Goal: Task Accomplishment & Management: Use online tool/utility

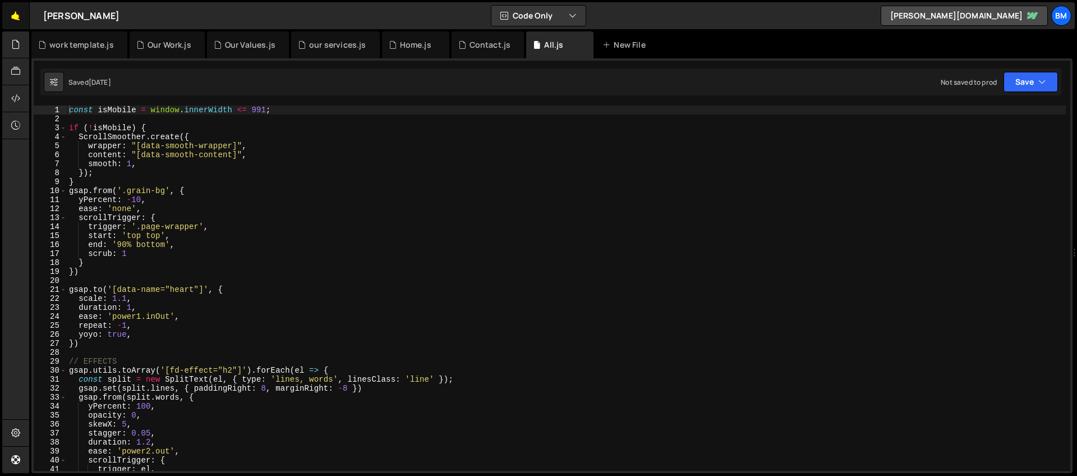
click at [12, 22] on link "🤙" at bounding box center [15, 15] width 27 height 27
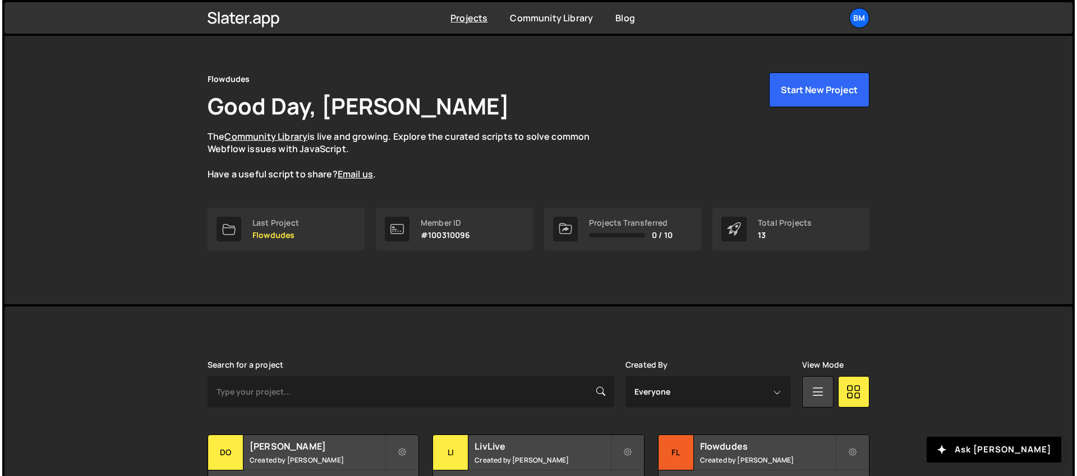
scroll to position [18, 0]
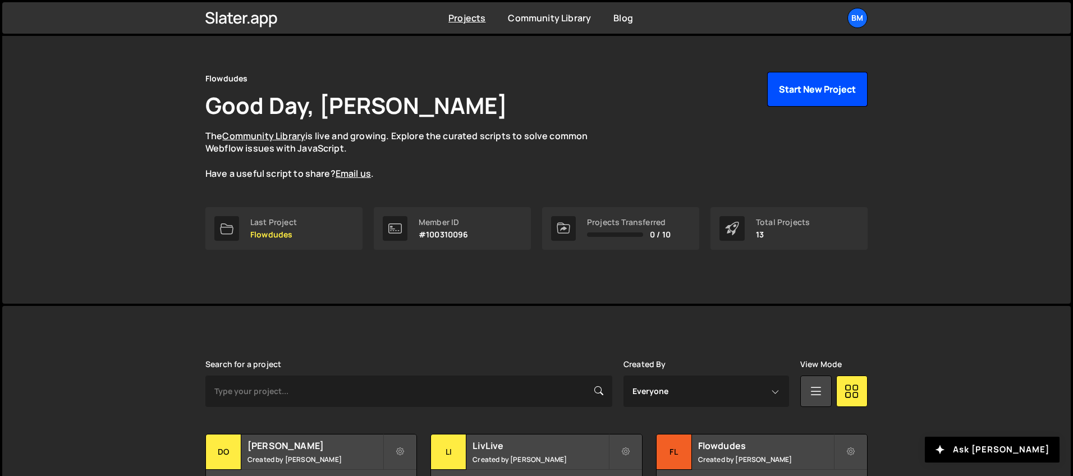
click at [795, 88] on button "Start New Project" at bounding box center [817, 89] width 100 height 35
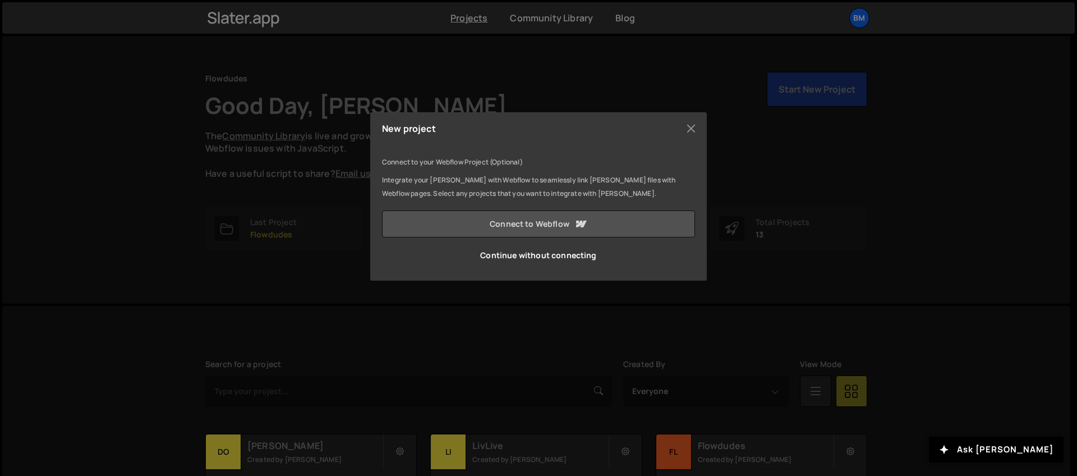
click at [551, 218] on link "Connect to Webflow" at bounding box center [538, 223] width 313 height 27
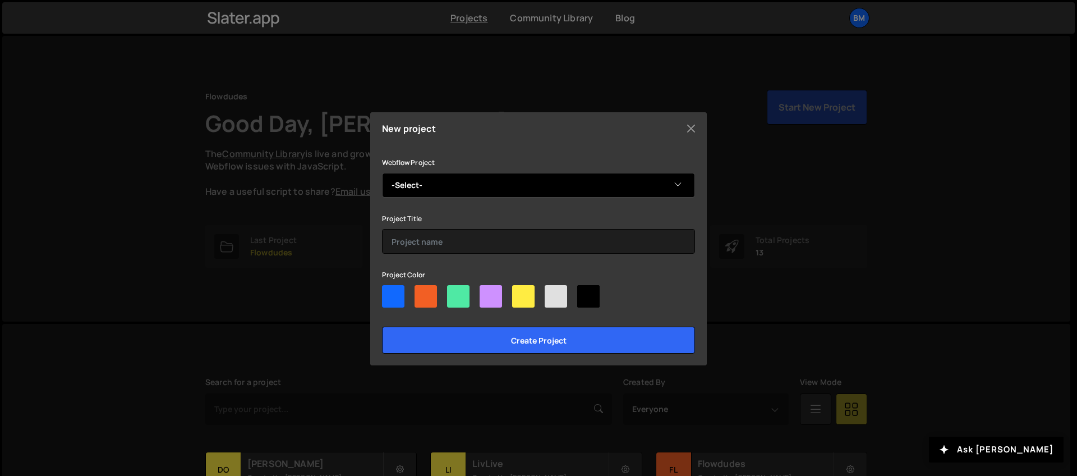
click at [498, 191] on select "-Select- Amender" at bounding box center [538, 185] width 313 height 25
select select "68a796735dd1536327a08945"
click at [382, 173] on select "-Select- Amender" at bounding box center [538, 185] width 313 height 25
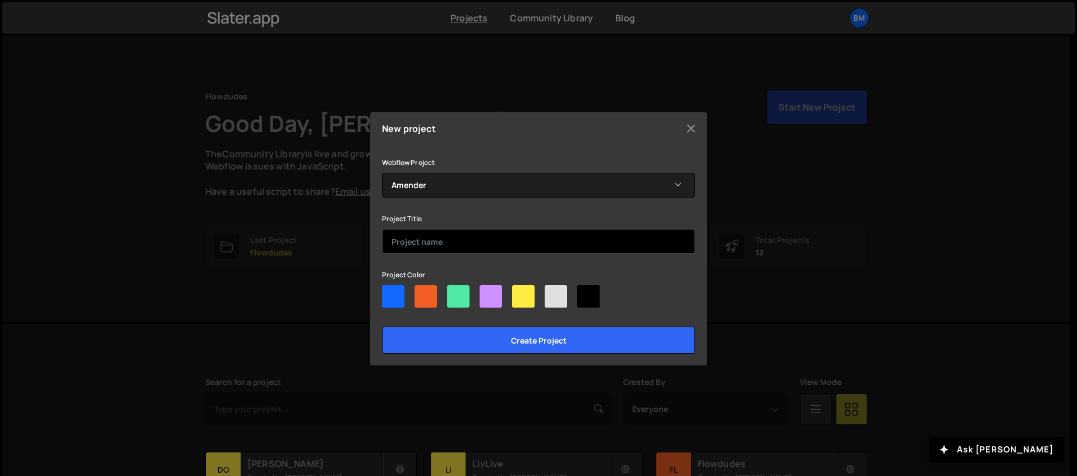
click at [444, 235] on input "text" at bounding box center [538, 241] width 313 height 25
type input "Amender"
click at [456, 298] on div at bounding box center [458, 296] width 22 height 22
click at [454, 292] on input"] "radio" at bounding box center [450, 288] width 7 height 7
radio input"] "true"
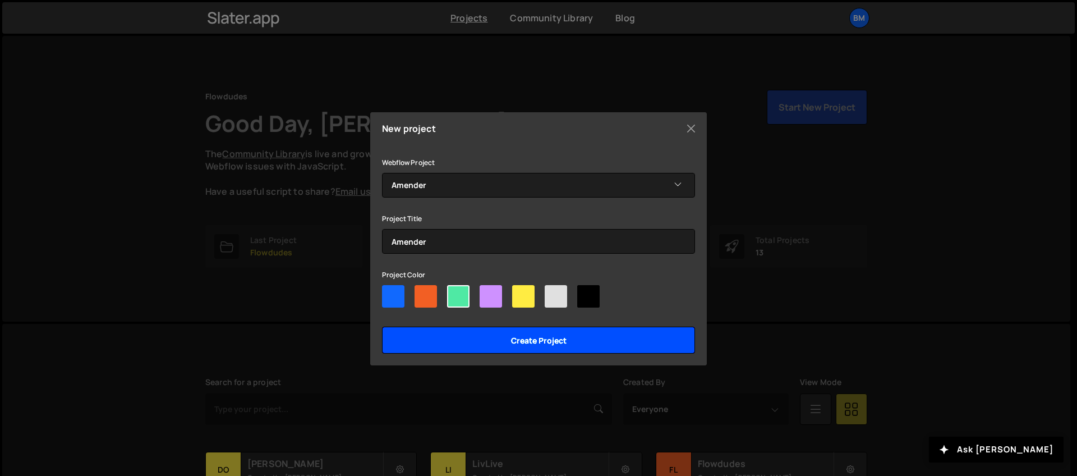
click at [485, 349] on input "Create project" at bounding box center [538, 340] width 313 height 27
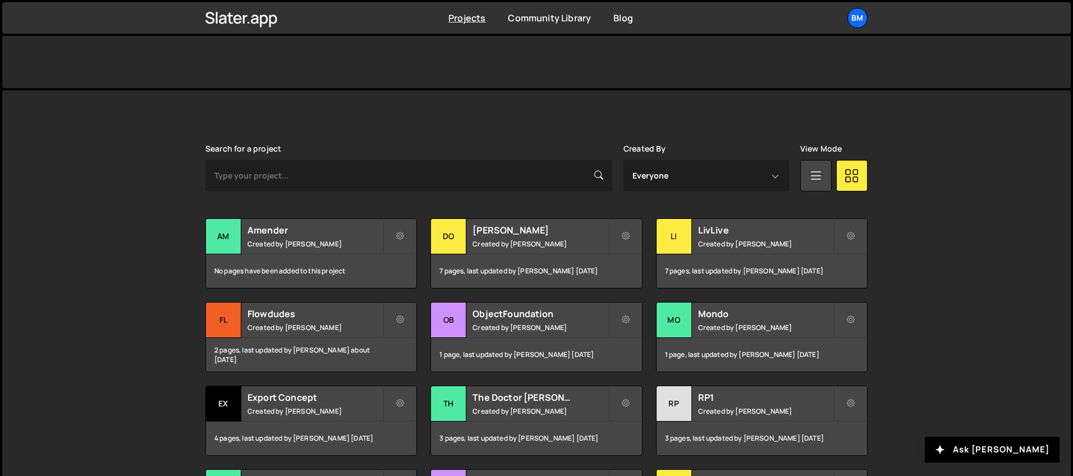
scroll to position [237, 0]
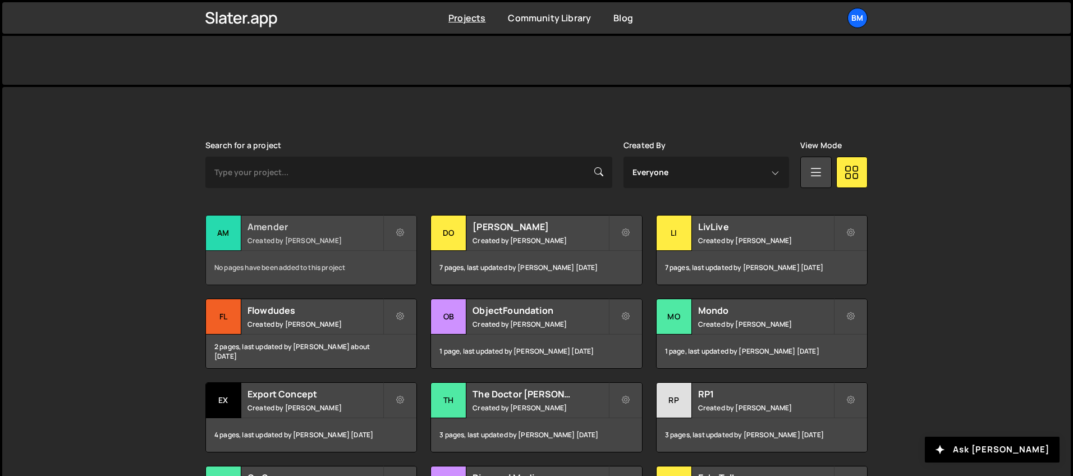
click at [254, 236] on small "Created by Brian Marlow" at bounding box center [314, 241] width 135 height 10
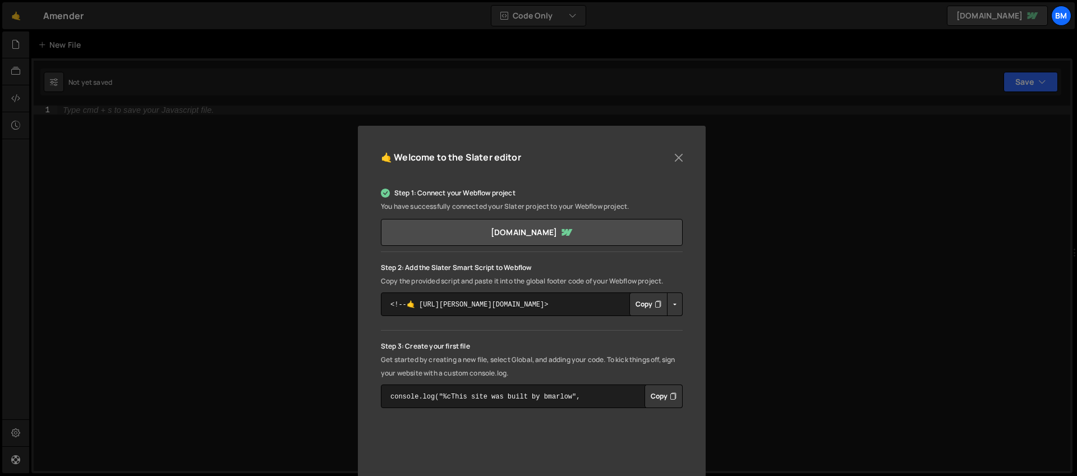
click at [637, 307] on button "Copy" at bounding box center [648, 304] width 38 height 24
